Goal: Task Accomplishment & Management: Manage account settings

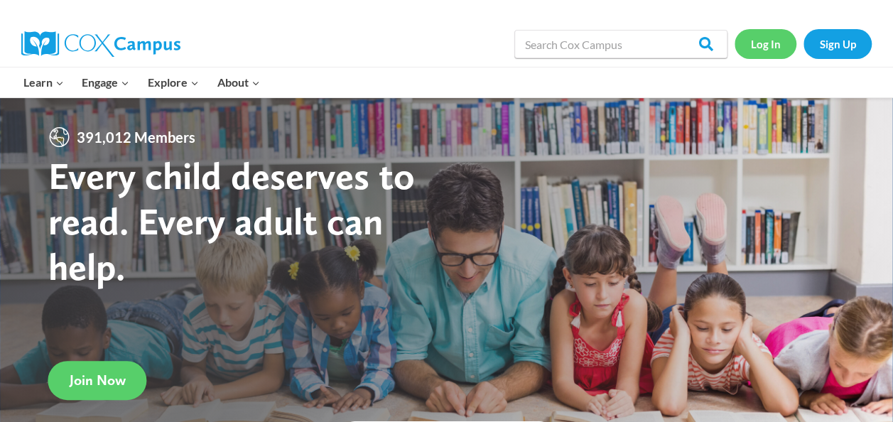
click at [763, 45] on link "Log In" at bounding box center [765, 43] width 62 height 29
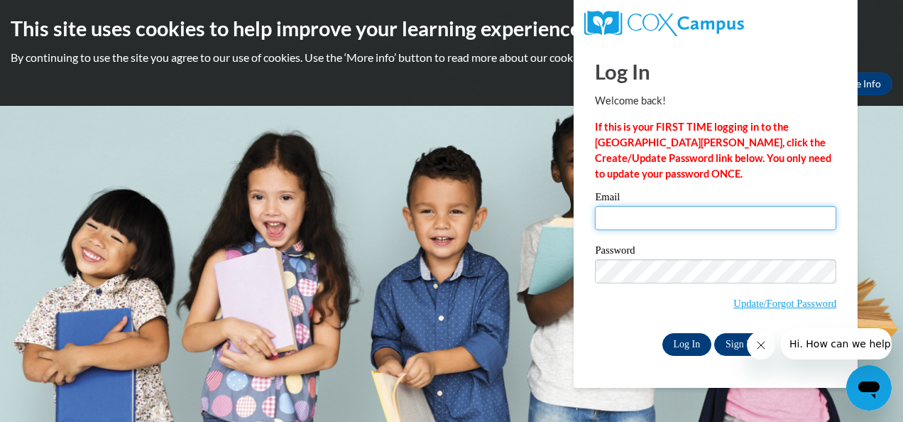
type input "[EMAIL_ADDRESS][DOMAIN_NAME]"
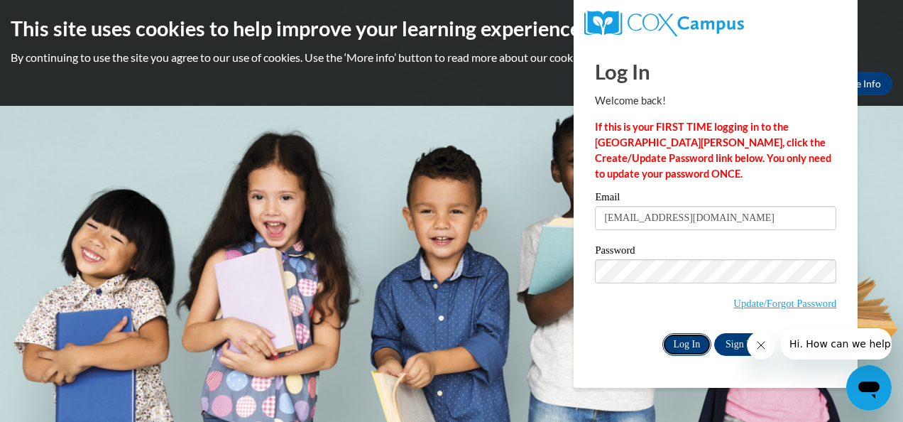
click at [692, 339] on input "Log In" at bounding box center [688, 344] width 50 height 23
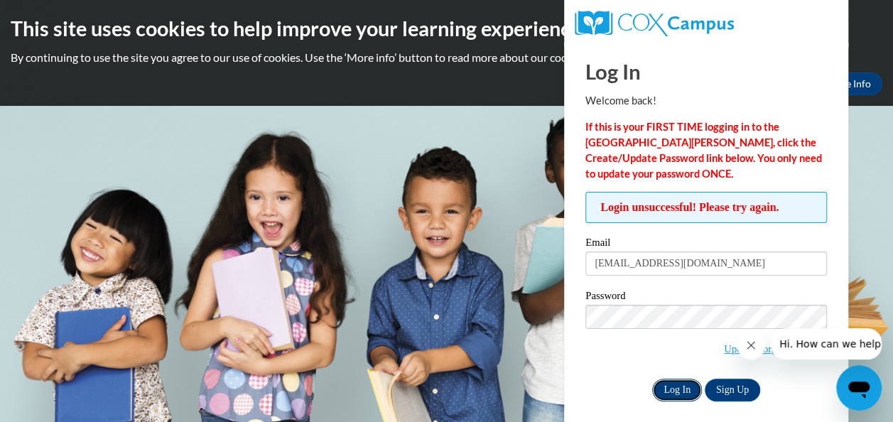
click at [683, 390] on input "Log In" at bounding box center [677, 390] width 50 height 23
